Goal: Task Accomplishment & Management: Complete application form

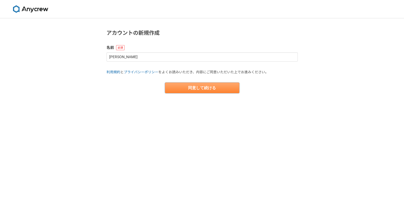
click at [216, 88] on button "同意して続ける" at bounding box center [202, 88] width 74 height 11
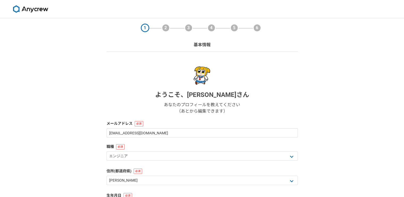
scroll to position [53, 0]
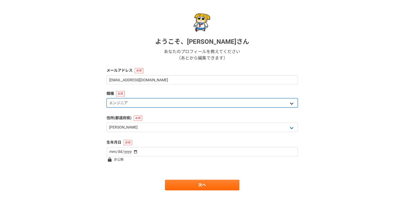
click at [182, 104] on select "エンジニア デザイナー ライター 営業 マーケティング 企画・事業開発 バックオフィス その他" at bounding box center [202, 102] width 191 height 9
click at [107, 98] on select "エンジニア デザイナー ライター 営業 マーケティング 企画・事業開発 バックオフィス その他" at bounding box center [202, 102] width 191 height 9
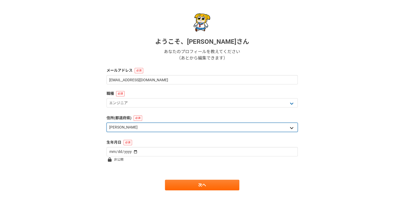
click at [161, 127] on select "北海道 青森県 岩手県 宮城県 秋田県 山形県 福島県 茨城県 栃木県 群馬県 埼玉県 千葉県 東京都 神奈川県 新潟県 富山県 石川県 福井県 山梨県 長野…" at bounding box center [202, 127] width 191 height 9
select select "40"
click at [107, 123] on select "北海道 青森県 岩手県 宮城県 秋田県 山形県 福島県 茨城県 栃木県 群馬県 埼玉県 千葉県 東京都 神奈川県 新潟県 富山県 石川県 福井県 山梨県 長野…" at bounding box center [202, 127] width 191 height 9
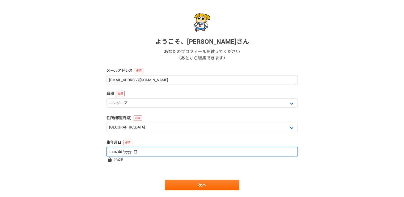
click at [151, 152] on input "date" at bounding box center [202, 151] width 191 height 9
click at [114, 153] on input "date" at bounding box center [202, 151] width 191 height 9
click at [133, 152] on input "date" at bounding box center [202, 151] width 191 height 9
type input "1988-02-16"
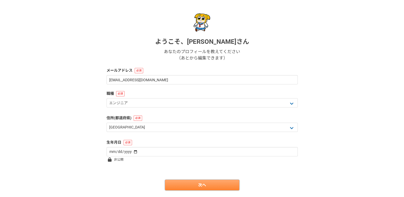
click at [195, 182] on link "次へ" at bounding box center [202, 185] width 74 height 11
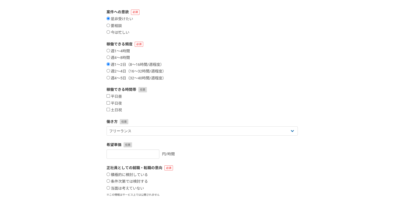
scroll to position [0, 0]
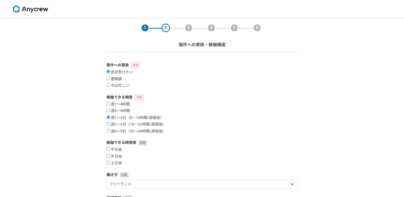
click at [117, 79] on label "要相談" at bounding box center [114, 79] width 15 height 5
click at [110, 79] on input "要相談" at bounding box center [108, 78] width 3 height 3
radio input "true"
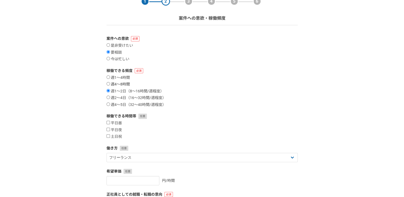
click at [121, 85] on label "週4〜8時間" at bounding box center [118, 84] width 23 height 5
click at [110, 85] on input "週4〜8時間" at bounding box center [108, 83] width 3 height 3
radio input "true"
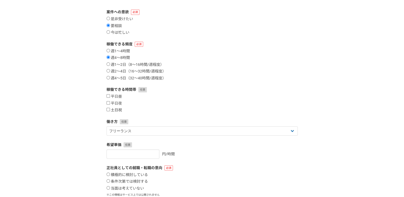
click at [116, 110] on label "土日祝" at bounding box center [114, 110] width 15 height 5
click at [110, 110] on input "土日祝" at bounding box center [108, 109] width 3 height 3
checkbox input "true"
click at [114, 104] on label "平日夜" at bounding box center [114, 103] width 15 height 5
click at [110, 104] on input "平日夜" at bounding box center [108, 102] width 3 height 3
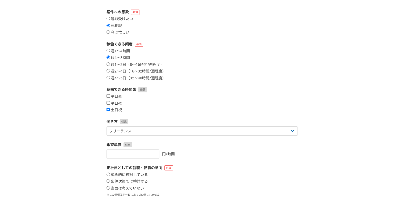
checkbox input "true"
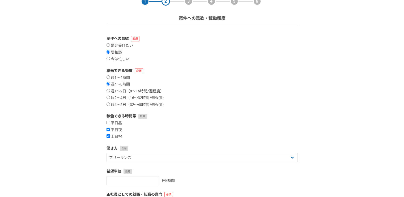
click at [118, 90] on label "週1〜2日（8〜16時間/週程度）" at bounding box center [135, 91] width 57 height 5
click at [110, 90] on input "週1〜2日（8〜16時間/週程度）" at bounding box center [108, 90] width 3 height 3
radio input "true"
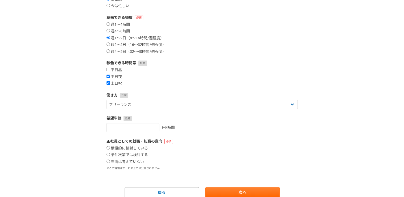
scroll to position [102, 0]
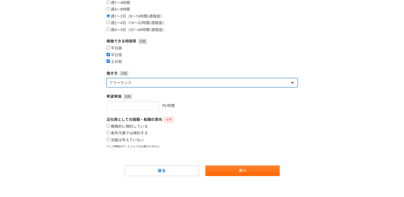
click at [188, 85] on select "フリーランス 副業 その他" at bounding box center [202, 82] width 191 height 9
select select "sidejob"
click at [107, 78] on select "フリーランス 副業 その他" at bounding box center [202, 82] width 191 height 9
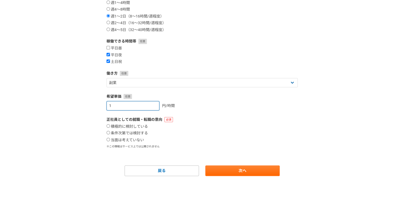
click at [150, 105] on input "1" at bounding box center [133, 105] width 53 height 9
click at [150, 105] on input "2" at bounding box center [133, 105] width 53 height 9
drag, startPoint x: 129, startPoint y: 106, endPoint x: 101, endPoint y: 106, distance: 27.6
click at [101, 106] on section "1 2 3 4 5 6 案件への意欲・稼働頻度 案件への意欲 是非受けたい 要相談 今は忙しい 稼働できる頻度 週1〜4時間 週4〜8時間 週1〜2日（8〜1…" at bounding box center [202, 46] width 202 height 259
drag, startPoint x: 120, startPoint y: 107, endPoint x: 93, endPoint y: 106, distance: 27.4
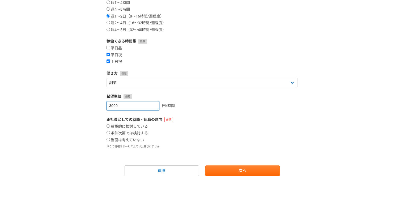
click at [93, 106] on div "1 2 3 4 5 6 案件への意欲・稼働頻度 案件への意欲 是非受けたい 要相談 今は忙しい 稼働できる頻度 週1〜4時間 週4〜8時間 週1〜2日（8〜1…" at bounding box center [202, 57] width 404 height 281
type input "2500"
click at [116, 140] on label "当面は考えていない" at bounding box center [125, 140] width 37 height 5
click at [110, 140] on input "当面は考えていない" at bounding box center [108, 139] width 3 height 3
radio input "true"
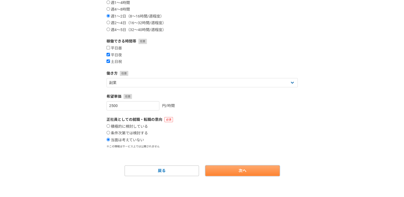
click at [238, 171] on link "次へ" at bounding box center [242, 171] width 74 height 11
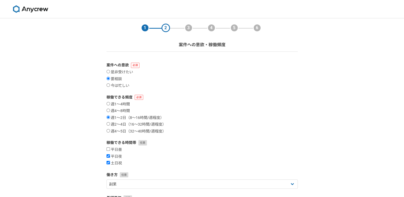
select select
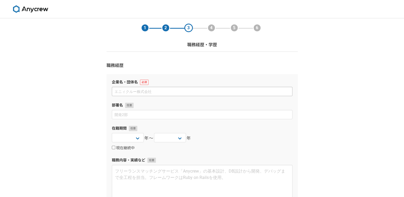
scroll to position [53, 0]
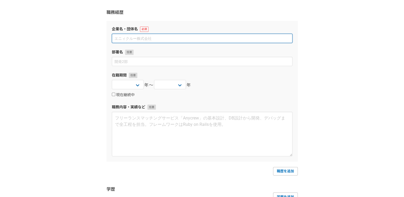
click at [194, 41] on input at bounding box center [202, 38] width 181 height 9
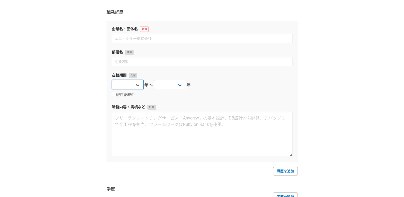
click at [136, 85] on select "2025 2024 2023 2022 2021 2020 2019 2018 2017 2016 2015 2014 2013 2012 2011 2010…" at bounding box center [128, 84] width 32 height 9
click at [68, 44] on div "1 2 3 4 5 6 職務経歴・学歴 職務経歴 企業名・団体名 部署名 在籍期間 2025 2024 2023 2022 2021 2020 2019 20…" at bounding box center [202, 107] width 404 height 285
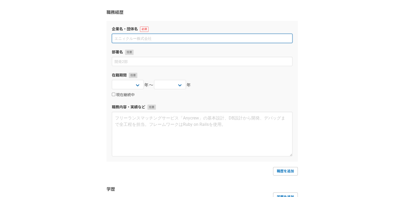
click at [149, 39] on input at bounding box center [202, 38] width 181 height 9
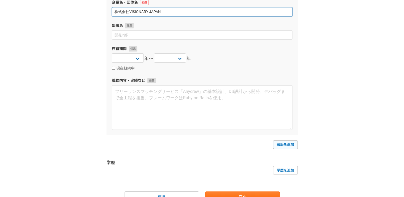
type input "株式会社VISIONARY JAPAN"
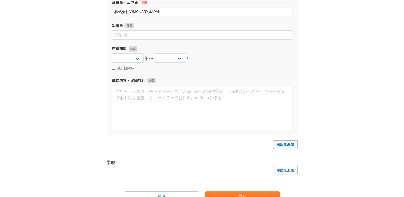
click at [284, 146] on link "職歴を追加" at bounding box center [285, 145] width 25 height 9
select select
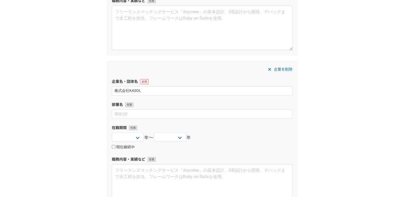
scroll to position [264, 0]
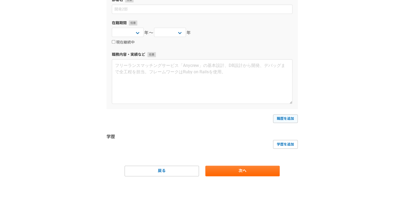
type input "株式会社KASOL"
click at [286, 121] on link "職歴を追加" at bounding box center [285, 119] width 25 height 9
select select
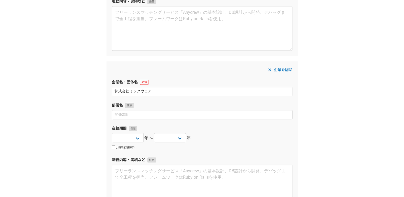
scroll to position [397, 0]
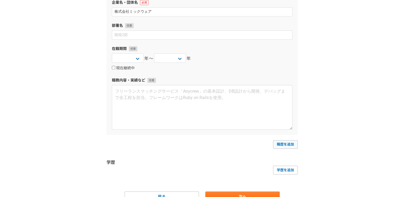
type input "株式会社ミックウェア"
click at [289, 144] on link "職歴を追加" at bounding box center [285, 144] width 25 height 9
select select
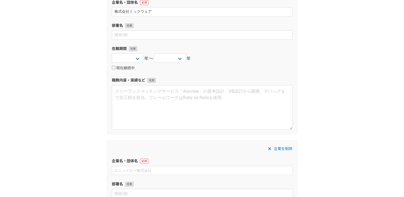
scroll to position [504, 0]
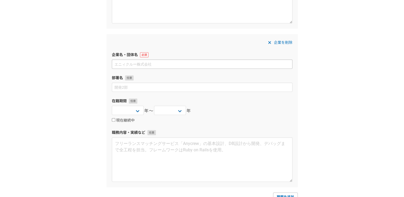
click at [170, 65] on input at bounding box center [202, 64] width 181 height 9
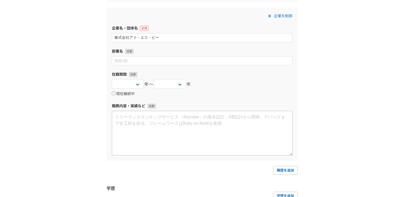
scroll to position [557, 0]
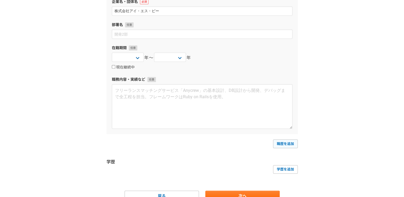
type input "株式会社アイ・エス・ビー"
click at [289, 145] on link "職歴を追加" at bounding box center [285, 144] width 25 height 9
select select
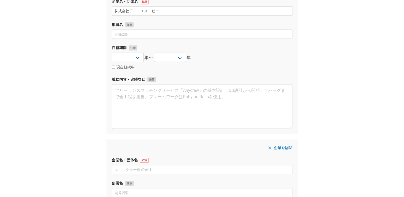
scroll to position [610, 0]
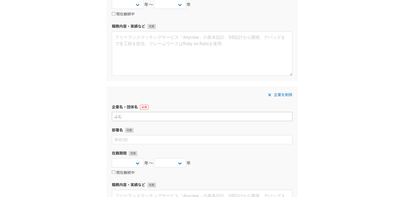
type input "ふ"
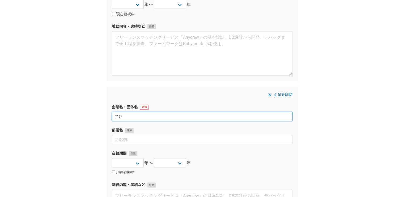
type input "フ"
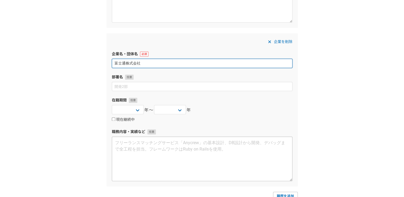
scroll to position [716, 0]
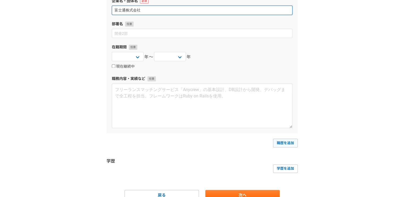
type input "富士通株式会社"
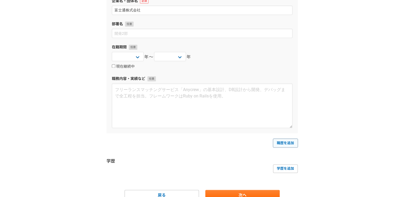
click at [284, 141] on link "職歴を追加" at bounding box center [285, 143] width 25 height 9
select select
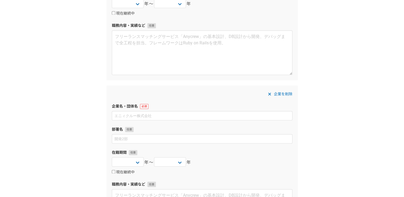
click at [270, 94] on icon at bounding box center [269, 94] width 3 height 4
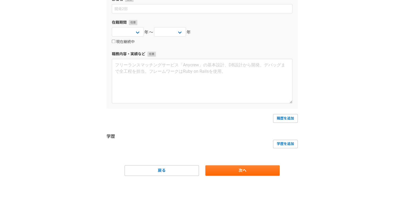
scroll to position [740, 0]
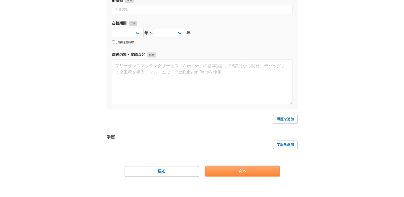
click at [244, 169] on link "次へ" at bounding box center [242, 171] width 74 height 11
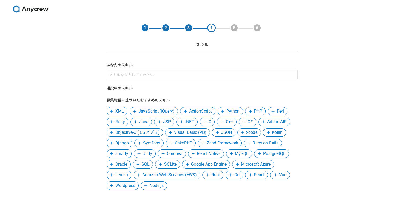
scroll to position [27, 0]
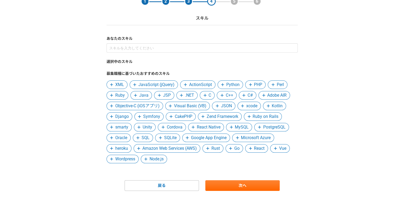
click at [207, 95] on span "C" at bounding box center [207, 95] width 15 height 9
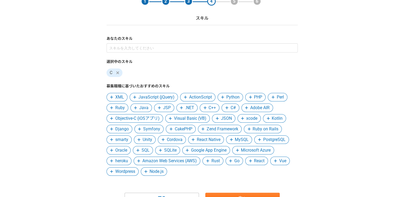
click at [231, 110] on span "C#" at bounding box center [233, 108] width 5 height 6
click at [210, 109] on span "C++" at bounding box center [212, 108] width 7 height 6
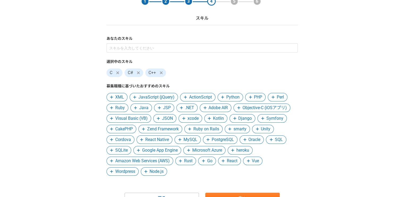
click at [274, 141] on span at bounding box center [271, 140] width 6 height 6
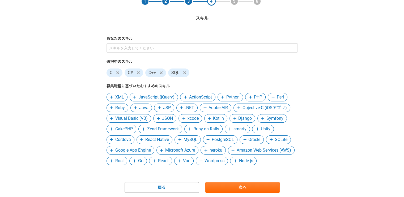
click at [222, 139] on span "PostgreSQL" at bounding box center [223, 140] width 22 height 6
click at [187, 108] on span ".NET" at bounding box center [189, 108] width 9 height 6
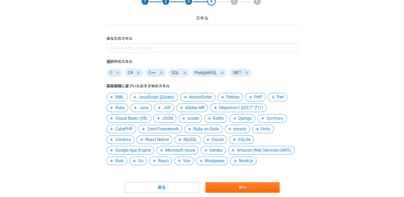
click at [141, 108] on span "Java" at bounding box center [143, 108] width 9 height 6
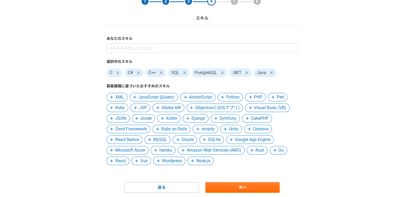
click at [121, 120] on span "JSON" at bounding box center [120, 118] width 11 height 6
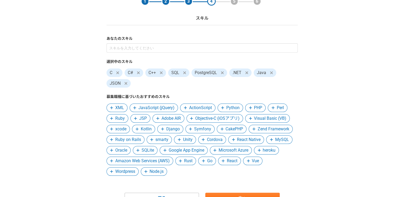
click at [275, 139] on span "MySQL" at bounding box center [282, 140] width 14 height 6
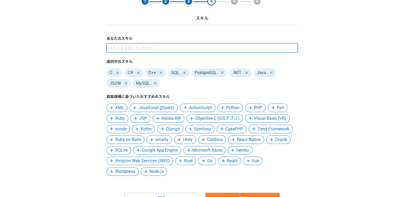
click at [112, 44] on input at bounding box center [202, 47] width 191 height 9
type input "F"
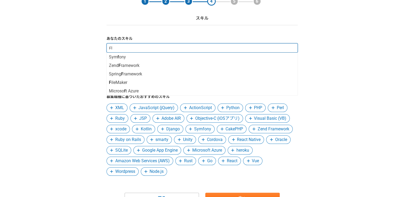
type input "Flu"
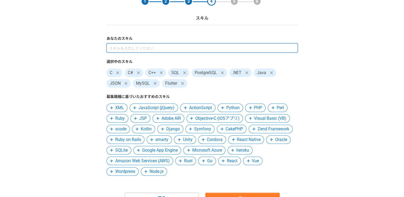
click at [123, 48] on input at bounding box center [202, 47] width 191 height 9
type input "A"
type input "d"
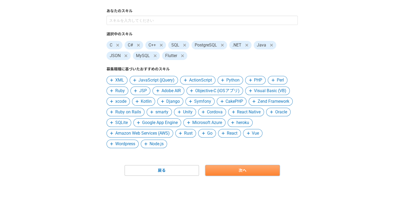
click at [249, 171] on link "次へ" at bounding box center [242, 170] width 74 height 11
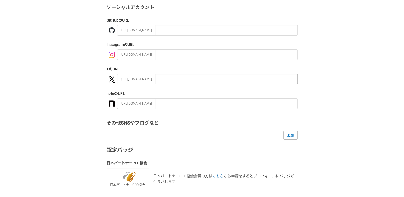
scroll to position [95, 0]
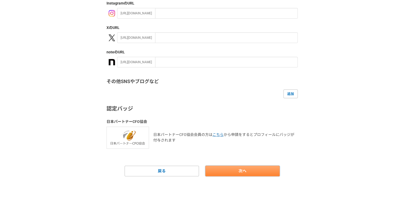
click at [245, 169] on link "次へ" at bounding box center [242, 171] width 74 height 11
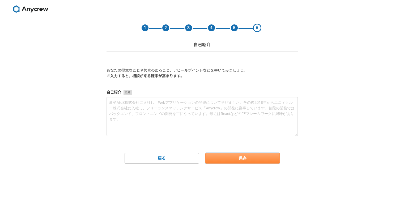
click at [245, 159] on button "保存" at bounding box center [242, 158] width 74 height 11
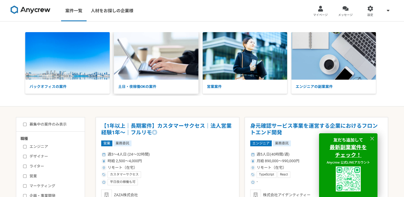
scroll to position [53, 0]
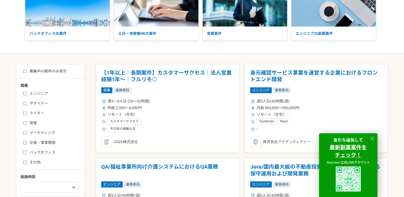
click at [44, 93] on label "エンジニア" at bounding box center [53, 94] width 61 height 6
click at [27, 93] on input "エンジニア" at bounding box center [24, 93] width 3 height 3
checkbox input "true"
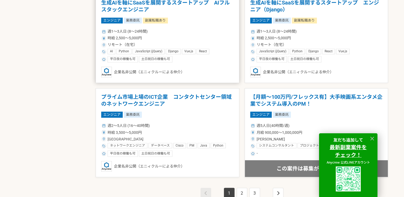
scroll to position [930, 0]
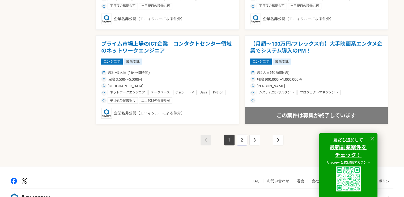
click at [245, 138] on link "2" at bounding box center [242, 140] width 11 height 11
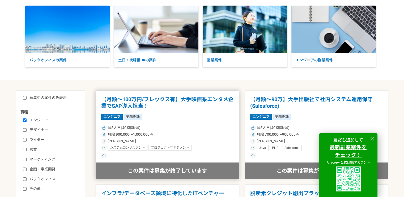
scroll to position [53, 0]
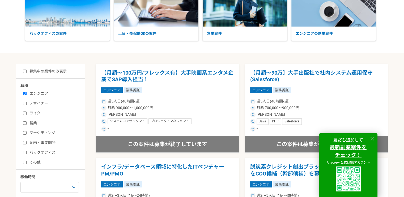
click at [373, 138] on icon at bounding box center [372, 139] width 6 height 6
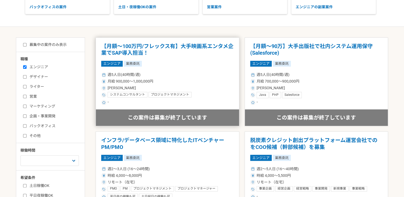
scroll to position [159, 0]
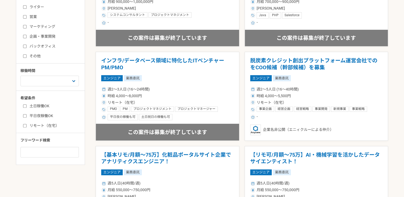
click at [40, 104] on label "土日稼働OK" at bounding box center [53, 106] width 61 height 6
click at [27, 104] on input "土日稼働OK" at bounding box center [24, 105] width 3 height 3
checkbox input "true"
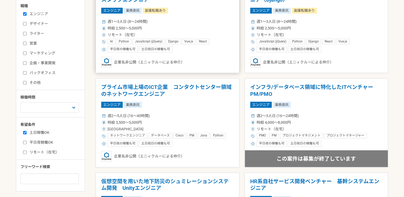
scroll to position [159, 0]
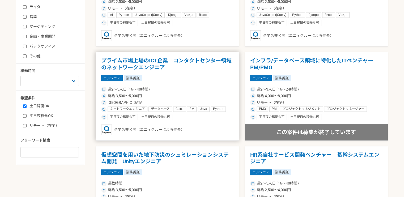
click at [137, 60] on h1 "プライム市場上場のICT企業　コンタクトセンター領域のネットワークエンジニア" at bounding box center [167, 64] width 133 height 14
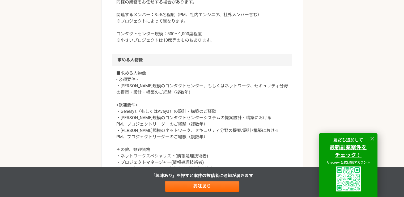
scroll to position [399, 0]
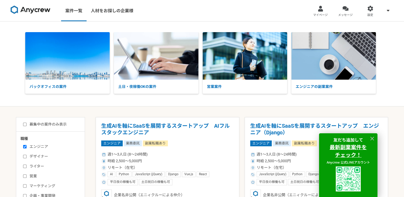
scroll to position [27, 0]
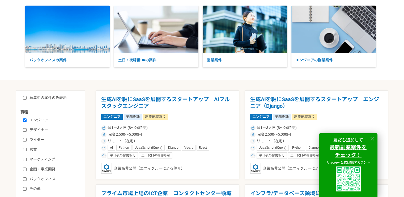
click at [373, 140] on icon at bounding box center [373, 139] width 4 height 4
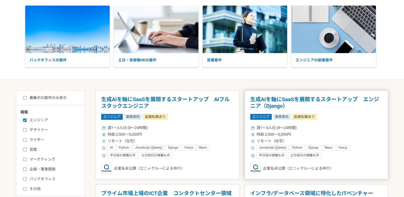
click at [278, 101] on h1 "生成AIを軸にSaaSを展開するスタートアップ　エンジニア（Django）" at bounding box center [316, 103] width 133 height 14
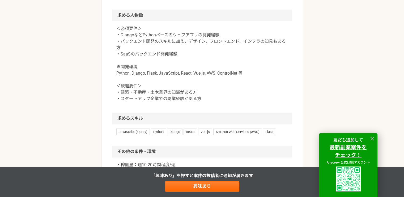
scroll to position [532, 0]
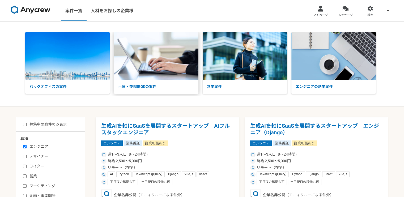
click at [156, 53] on img at bounding box center [156, 56] width 85 height 48
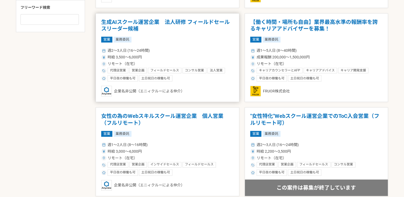
scroll to position [346, 0]
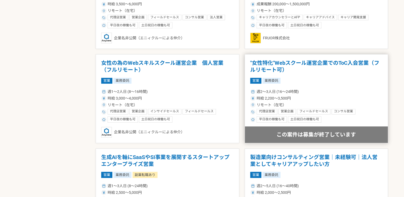
click at [300, 65] on h1 ""女性特化"Webスクール運営企業でのToC入会営業（フルリモート可）" at bounding box center [316, 67] width 133 height 14
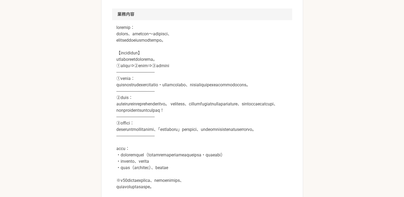
scroll to position [346, 0]
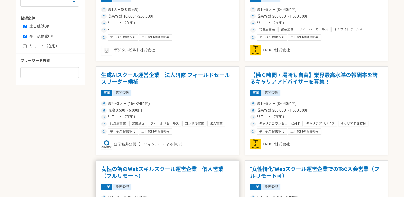
scroll to position [399, 0]
